Goal: Complete application form

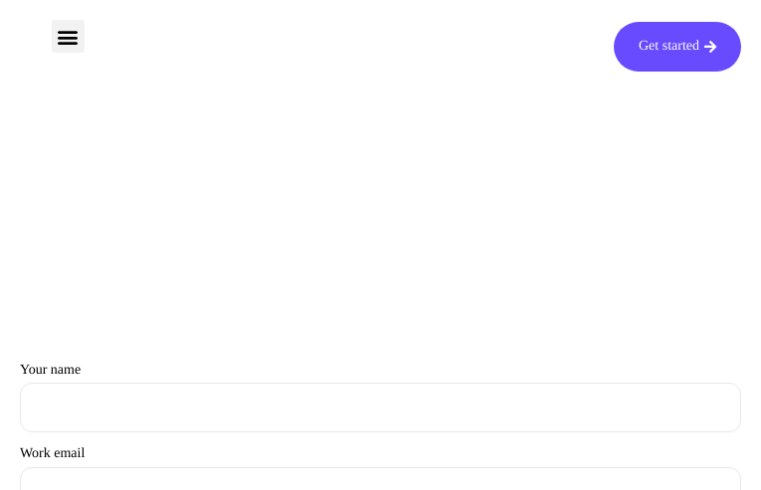
type input "vnnQsefvPLY"
type input "[EMAIL_ADDRESS][DOMAIN_NAME]"
type input "BdcihNWtzntw"
type input "HIvKYgomUz"
type input "[EMAIL_ADDRESS][DOMAIN_NAME]"
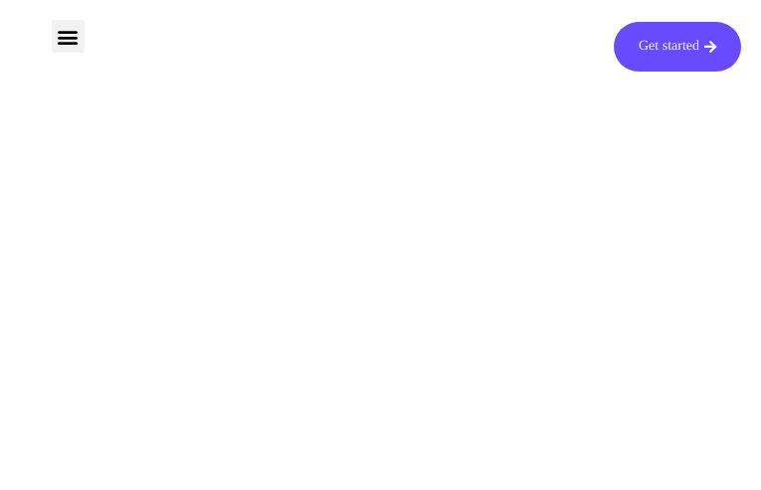
type input "AoBMdFvaDjNp"
